Goal: Task Accomplishment & Management: Use online tool/utility

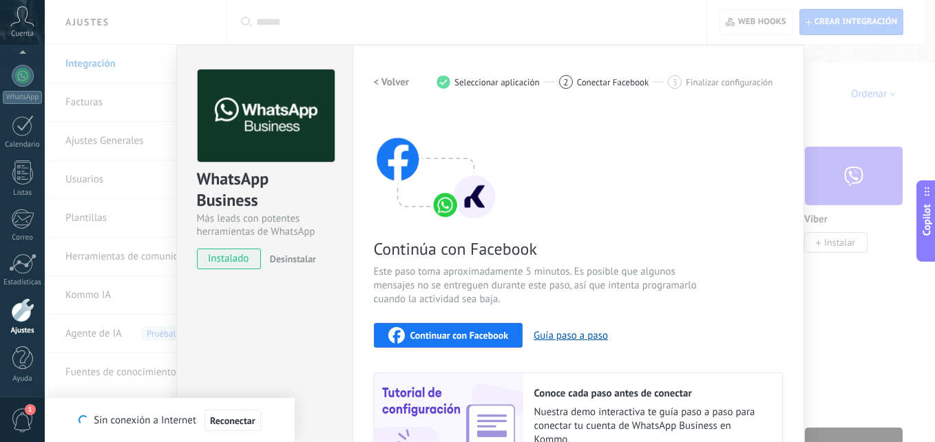
click at [843, 227] on div "WhatsApp Business Más leads con potentes herramientas de WhatsApp instalado Des…" at bounding box center [490, 221] width 890 height 442
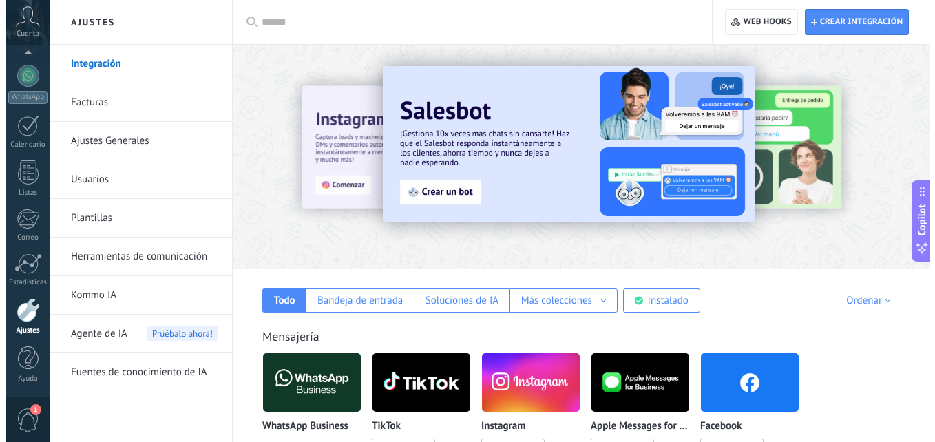
scroll to position [138, 0]
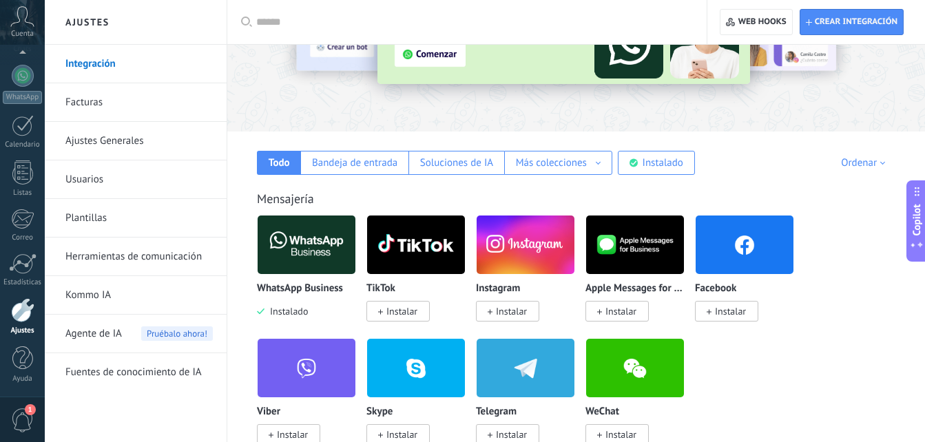
click at [302, 241] on img at bounding box center [307, 244] width 98 height 67
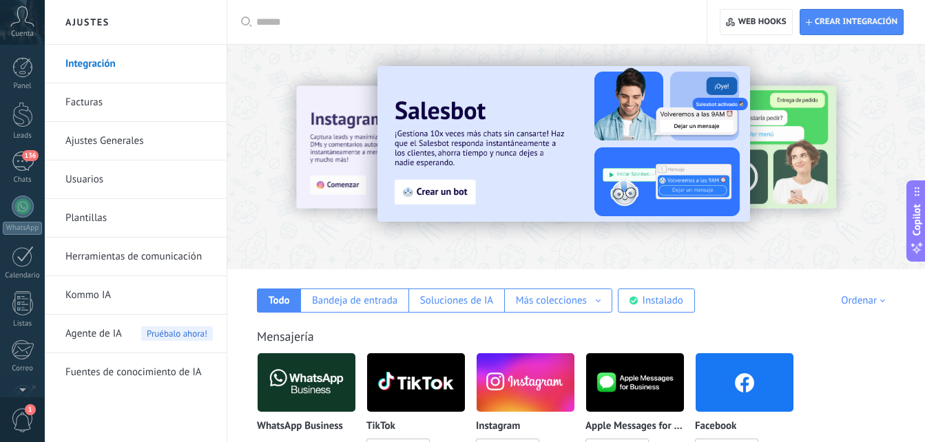
scroll to position [131, 0]
